Goal: Information Seeking & Learning: Check status

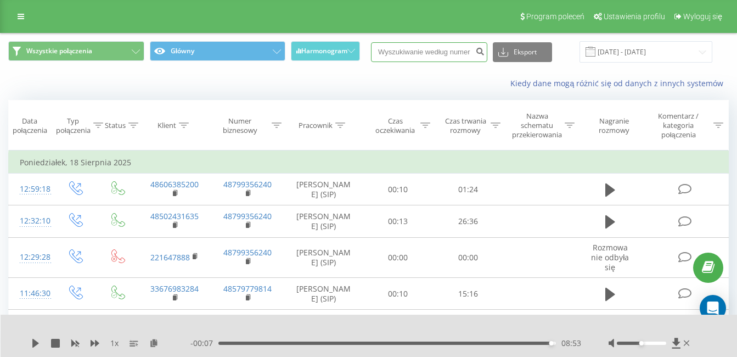
click at [429, 48] on input at bounding box center [429, 52] width 116 height 20
paste input "512 460 906"
type input "512 460 906"
click at [529, 50] on button "Eksport" at bounding box center [522, 52] width 59 height 20
click at [433, 73] on div "Kiedy dane mogą różnić się od danych z innych systemów" at bounding box center [369, 83] width 736 height 26
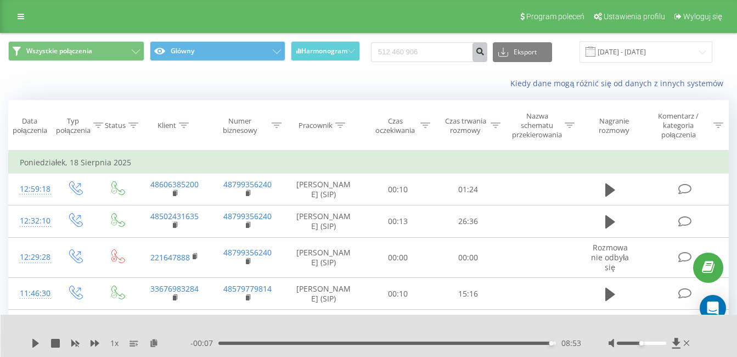
click at [484, 50] on icon "submit" at bounding box center [479, 50] width 9 height 7
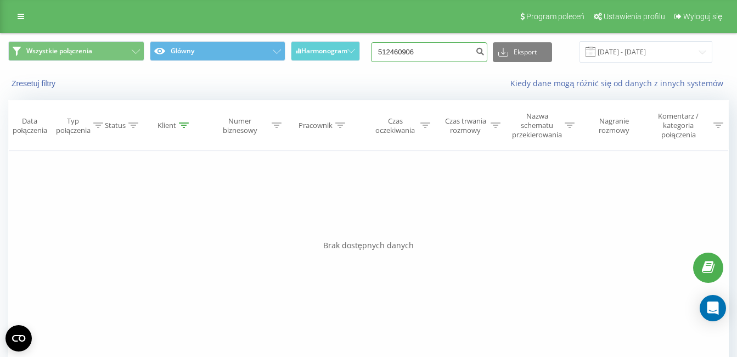
click at [442, 49] on input "512460906" at bounding box center [429, 52] width 116 height 20
click at [415, 50] on input "512460906" at bounding box center [429, 52] width 116 height 20
